Goal: Task Accomplishment & Management: Manage account settings

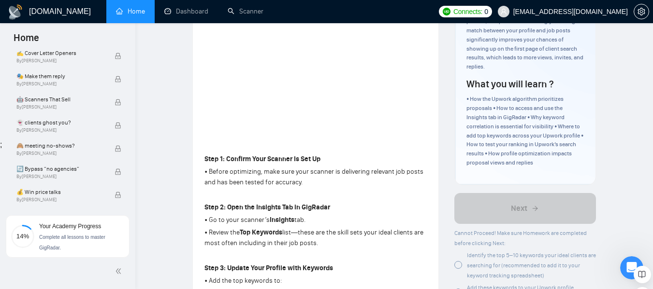
scroll to position [193, 0]
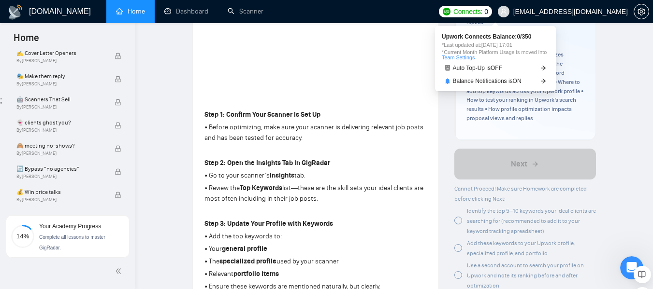
click at [482, 7] on span "Connects:" at bounding box center [467, 11] width 29 height 11
click at [471, 67] on span "Auto Top-Up is OFF" at bounding box center [478, 68] width 50 height 6
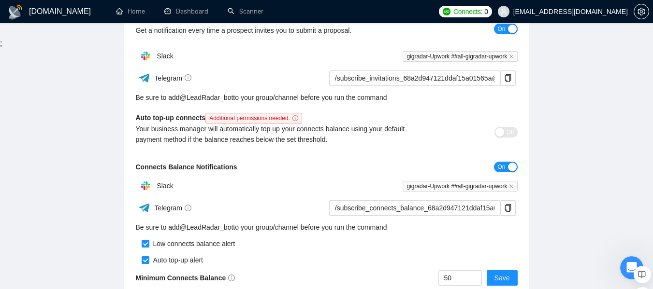
scroll to position [251, 0]
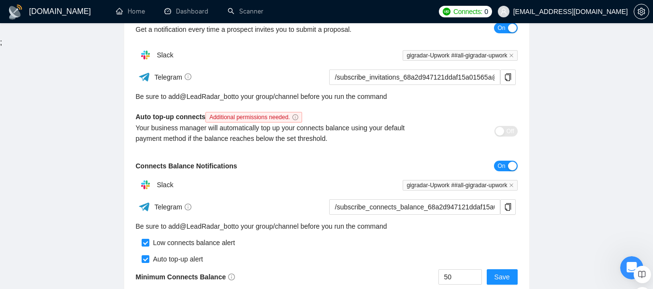
click at [297, 118] on span "Additional permissions needed." at bounding box center [253, 117] width 97 height 11
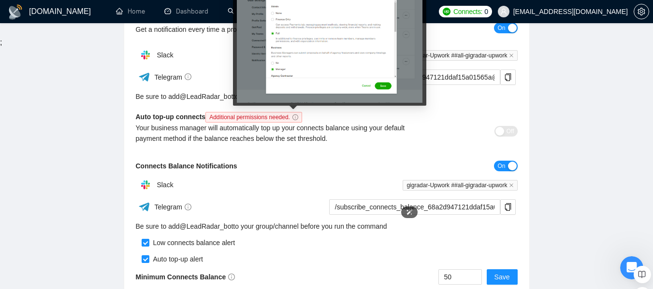
click at [295, 117] on icon "info-circle" at bounding box center [295, 117] width 6 height 6
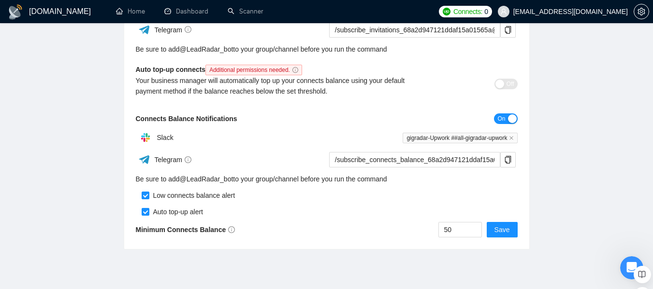
scroll to position [299, 0]
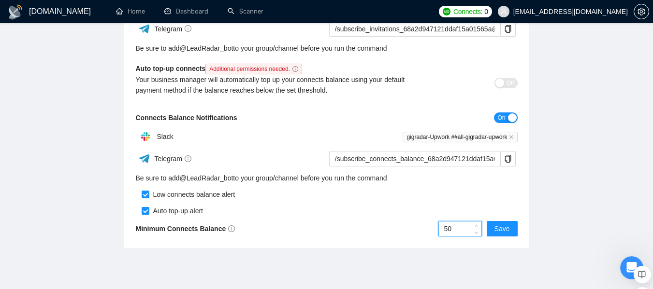
drag, startPoint x: 455, startPoint y: 228, endPoint x: 419, endPoint y: 227, distance: 36.7
click at [419, 227] on div "50 Save" at bounding box center [422, 228] width 191 height 15
type input "100"
click at [510, 233] on button "Save" at bounding box center [501, 228] width 31 height 15
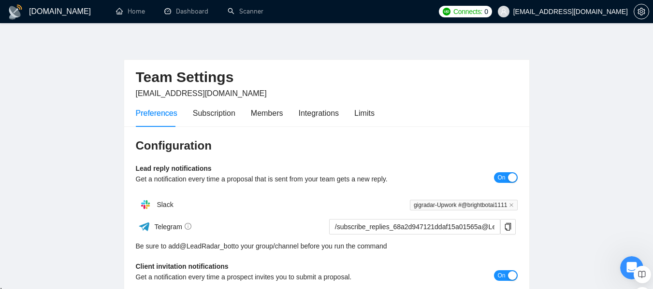
scroll to position [0, 0]
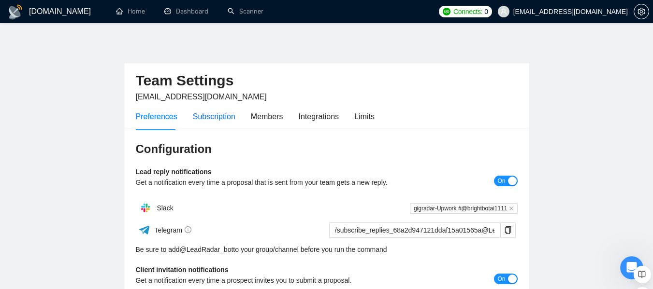
click at [216, 118] on div "Subscription" at bounding box center [214, 117] width 43 height 12
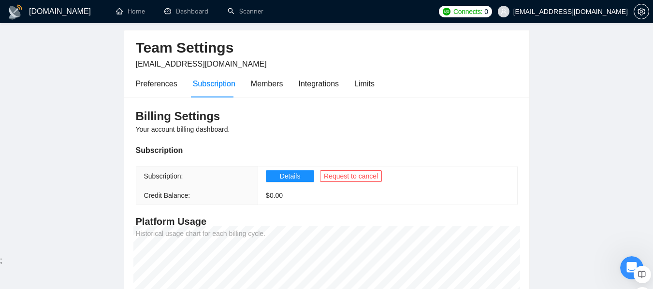
scroll to position [48, 0]
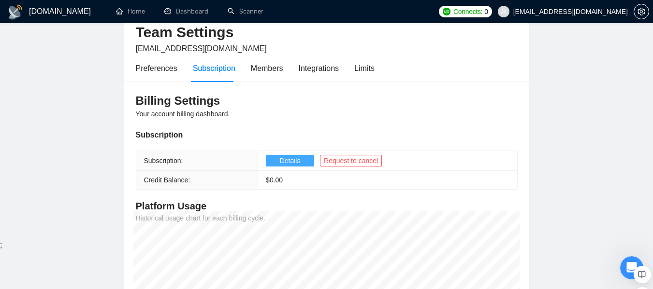
click at [290, 161] on span "Details" at bounding box center [290, 161] width 21 height 11
